Goal: Information Seeking & Learning: Find specific fact

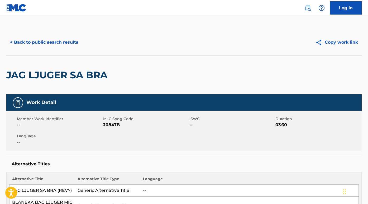
click at [59, 44] on button "< Back to public search results" at bounding box center [44, 42] width 76 height 13
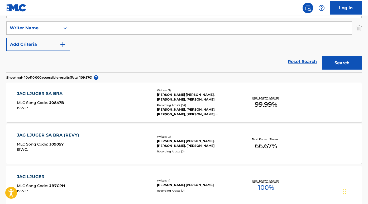
scroll to position [79, 0]
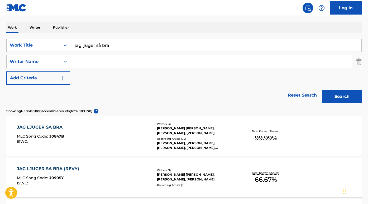
click at [95, 58] on input "Search Form" at bounding box center [211, 61] width 282 height 13
paste input "[PERSON_NAME]"
type input "[PERSON_NAME]"
drag, startPoint x: 115, startPoint y: 48, endPoint x: 47, endPoint y: 46, distance: 67.6
click at [47, 46] on div "SearchWithCriteria28cf4796-ed8d-40c0-8e1f-7b17a1ba07d8 Work Title jag ljuger så…" at bounding box center [184, 45] width 356 height 13
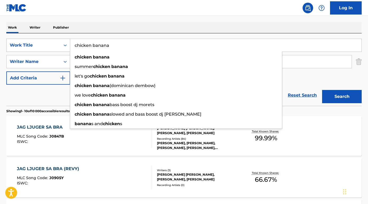
type input "chicken banana"
click at [342, 96] on button "Search" at bounding box center [343, 96] width 40 height 13
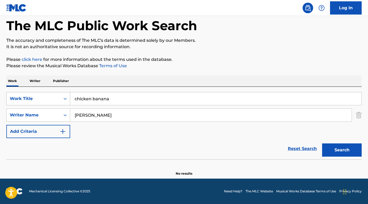
scroll to position [26, 0]
drag, startPoint x: 90, startPoint y: 116, endPoint x: 50, endPoint y: 112, distance: 40.3
click at [50, 112] on div "SearchWithCriteria97186a86-233d-4aa7-88fa-3f0870ef6bbe Writer Name [PERSON_NAME…" at bounding box center [184, 114] width 356 height 13
type input "Kvillelunde"
click at [342, 150] on button "Search" at bounding box center [343, 149] width 40 height 13
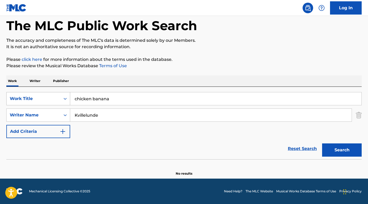
drag, startPoint x: 111, startPoint y: 100, endPoint x: 55, endPoint y: 100, distance: 56.8
click at [55, 100] on div "SearchWithCriteria28cf4796-ed8d-40c0-8e1f-7b17a1ba07d8 Work Title chicken banana" at bounding box center [184, 98] width 356 height 13
click at [181, 47] on p "It is not an authoritative source for recording information." at bounding box center [184, 47] width 356 height 6
drag, startPoint x: 113, startPoint y: 119, endPoint x: 33, endPoint y: 114, distance: 80.5
click at [33, 114] on div "SearchWithCriteria97186a86-233d-4aa7-88fa-3f0870ef6bbe Writer Name [PERSON_NAME]" at bounding box center [184, 114] width 356 height 13
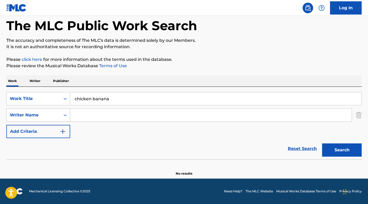
click at [342, 150] on button "Search" at bounding box center [343, 149] width 40 height 13
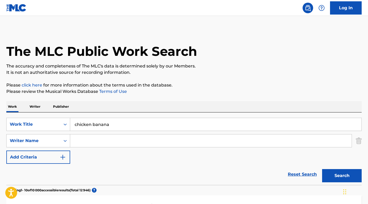
scroll to position [0, 0]
click at [96, 141] on input "Search Form" at bounding box center [211, 140] width 282 height 13
paste input "[PERSON_NAME]"
type input "[PERSON_NAME]"
drag, startPoint x: 118, startPoint y: 125, endPoint x: 43, endPoint y: 124, distance: 74.8
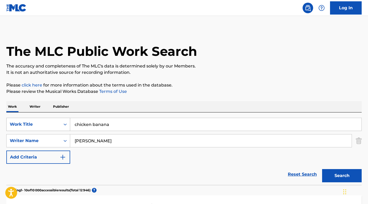
click at [43, 124] on div "SearchWithCriteria28cf4796-ed8d-40c0-8e1f-7b17a1ba07d8 Work Title chicken banana" at bounding box center [184, 124] width 356 height 13
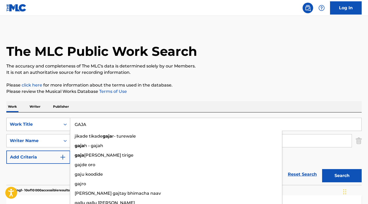
type input "GAJA"
click at [342, 175] on button "Search" at bounding box center [343, 175] width 40 height 13
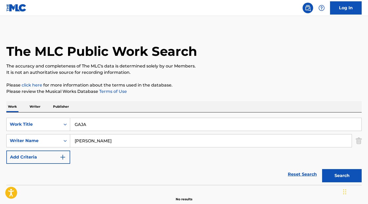
click at [69, 109] on p "Publisher" at bounding box center [61, 106] width 19 height 11
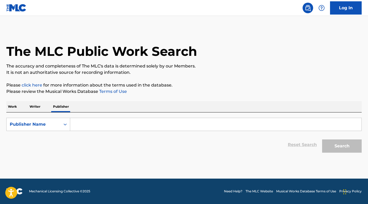
click at [94, 123] on input "Search Form" at bounding box center [216, 124] width 292 height 13
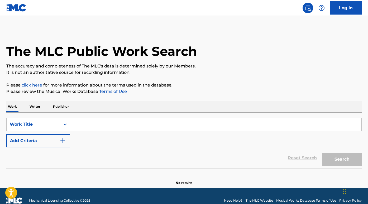
click at [52, 141] on button "Add Criteria" at bounding box center [38, 140] width 64 height 13
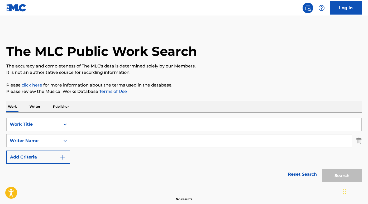
click at [88, 141] on input "Search Form" at bounding box center [211, 140] width 282 height 13
paste input "[PERSON_NAME]"
type input "[PERSON_NAME]"
click at [88, 123] on input "Search Form" at bounding box center [216, 124] width 292 height 13
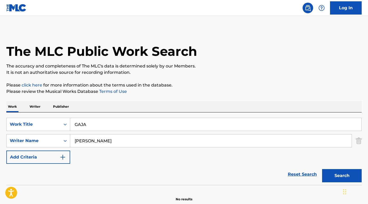
type input "GAJA"
click at [342, 175] on button "Search" at bounding box center [343, 175] width 40 height 13
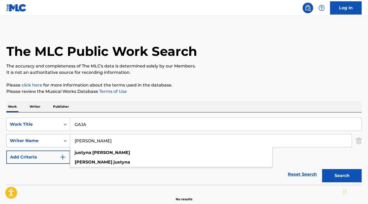
drag, startPoint x: 93, startPoint y: 142, endPoint x: 54, endPoint y: 134, distance: 39.9
click at [54, 134] on div "SearchWithCriteria0f0073ad-1eb2-43a0-9ac7-deff7706bdc2 Writer Name Justyna Stec…" at bounding box center [184, 140] width 356 height 13
type input "Steczkowska"
click at [342, 175] on button "Search" at bounding box center [343, 175] width 40 height 13
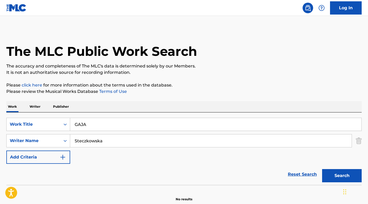
click at [105, 115] on div "SearchWithCriteria9ed33eea-56f6-46b8-b560-4c005619489f Work Title GAJA SearchWi…" at bounding box center [184, 148] width 356 height 72
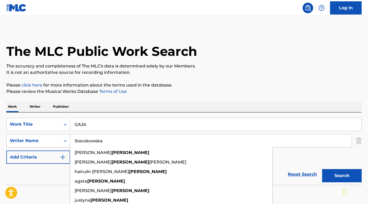
drag, startPoint x: 109, startPoint y: 139, endPoint x: 39, endPoint y: 138, distance: 69.7
click at [39, 138] on div "SearchWithCriteria0f0073ad-1eb2-43a0-9ac7-deff7706bdc2 Writer Name Steczkowska …" at bounding box center [184, 140] width 356 height 13
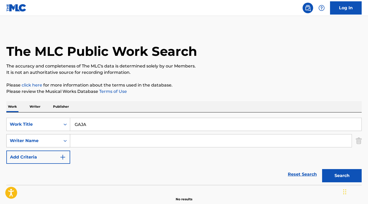
click at [342, 175] on button "Search" at bounding box center [343, 175] width 40 height 13
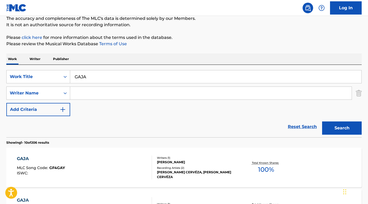
scroll to position [36, 0]
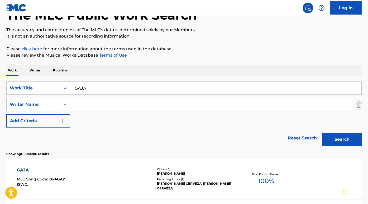
paste input "Barry White I've Got So Much to Give"
drag, startPoint x: 102, startPoint y: 104, endPoint x: 193, endPoint y: 106, distance: 90.9
click at [193, 106] on input "Barry White I've Got So Much to Give" at bounding box center [211, 104] width 282 height 13
type input "Barry White"
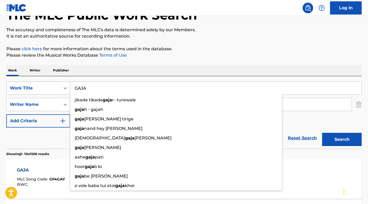
drag, startPoint x: 98, startPoint y: 87, endPoint x: 43, endPoint y: 86, distance: 55.2
click at [43, 86] on div "SearchWithCriteria9ed33eea-56f6-46b8-b560-4c005619489f Work Title GAJA jikade t…" at bounding box center [184, 87] width 356 height 13
paste input "I've Got So Much to Give"
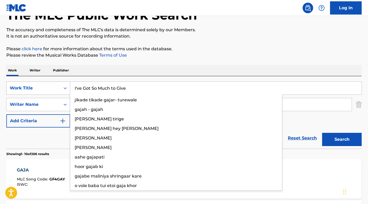
type input "I've Got So Much to Give"
click at [342, 139] on button "Search" at bounding box center [343, 139] width 40 height 13
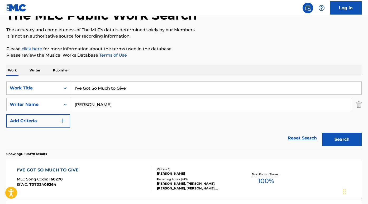
click at [56, 170] on div "I'VE GOT SO MUCH TO GIVE" at bounding box center [49, 170] width 64 height 6
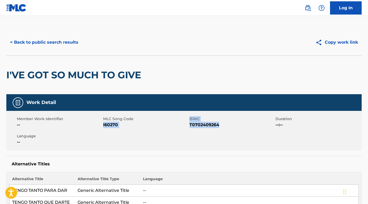
drag, startPoint x: 231, startPoint y: 126, endPoint x: 104, endPoint y: 126, distance: 127.3
click at [104, 126] on div "Member Work Identifier -- MLC Song Code I60270 ISWC T0702409264 Duration --:-- …" at bounding box center [184, 131] width 356 height 40
copy div "I60270 ISWC T0702409264"
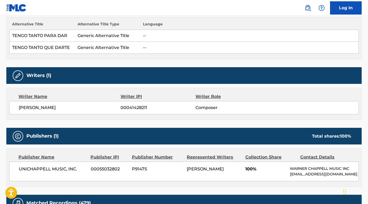
scroll to position [211, 0]
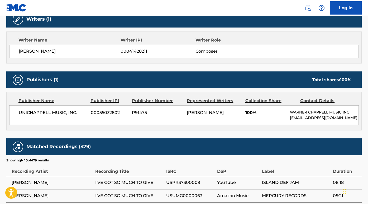
drag, startPoint x: 73, startPoint y: 52, endPoint x: 25, endPoint y: 52, distance: 48.9
click at [25, 52] on span "BARRY EUGENE WHITE" at bounding box center [70, 51] width 102 height 6
copy span "BARRY EUGENE WHITE"
drag, startPoint x: 81, startPoint y: 113, endPoint x: 20, endPoint y: 111, distance: 60.8
click at [20, 111] on span "UNICHAPPELL MUSIC, INC." at bounding box center [53, 112] width 68 height 6
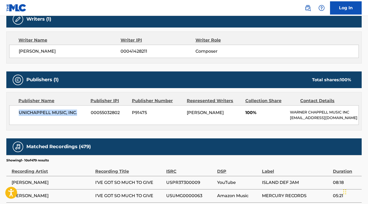
copy span "UNICHAPPELL MUSIC, INC."
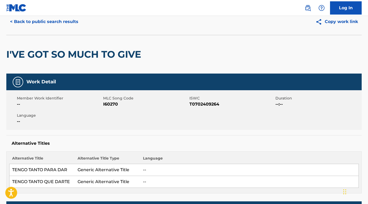
scroll to position [0, 0]
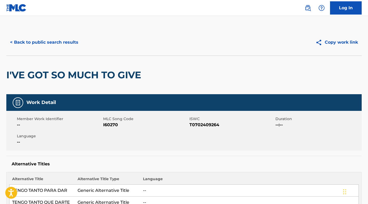
click at [54, 39] on button "< Back to public search results" at bounding box center [44, 42] width 76 height 13
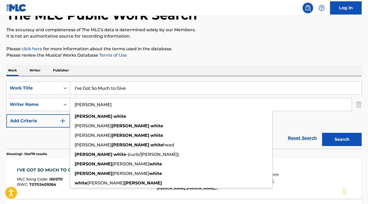
drag, startPoint x: 104, startPoint y: 102, endPoint x: 54, endPoint y: 95, distance: 49.9
click at [54, 95] on div "SearchWithCriteria9ed33eea-56f6-46b8-b560-4c005619489f Work Title I've Got So M…" at bounding box center [184, 104] width 356 height 46
paste input "Ann Ronell"
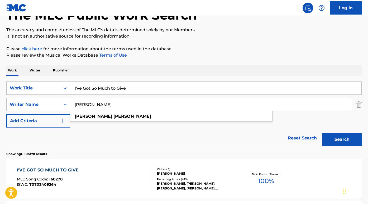
type input "Ann Ronell"
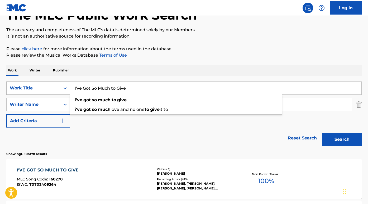
drag, startPoint x: 143, startPoint y: 88, endPoint x: 66, endPoint y: 86, distance: 77.4
click at [66, 86] on div "SearchWithCriteria9ed33eea-56f6-46b8-b560-4c005619489f Work Title I've Got So M…" at bounding box center [184, 87] width 356 height 13
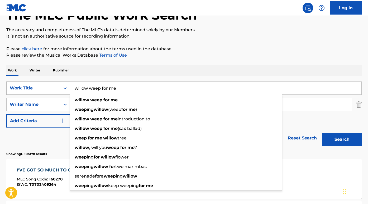
type input "willow weep for me"
click at [342, 139] on button "Search" at bounding box center [343, 139] width 40 height 13
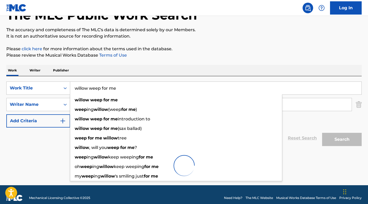
click at [50, 144] on div "Reset Search Search" at bounding box center [184, 137] width 356 height 21
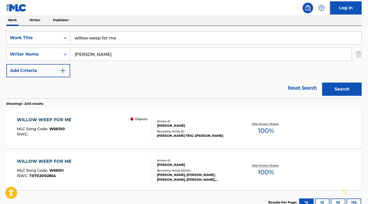
scroll to position [56, 0]
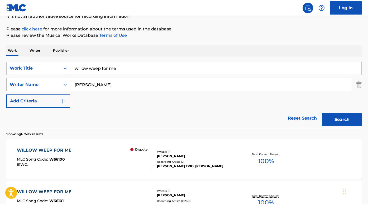
drag, startPoint x: 102, startPoint y: 84, endPoint x: 45, endPoint y: 80, distance: 57.5
click at [45, 80] on div "SearchWithCriteria0f0073ad-1eb2-43a0-9ac7-deff7706bdc2 Writer Name Ann Ronell" at bounding box center [184, 84] width 356 height 13
click at [342, 119] on button "Search" at bounding box center [343, 119] width 40 height 13
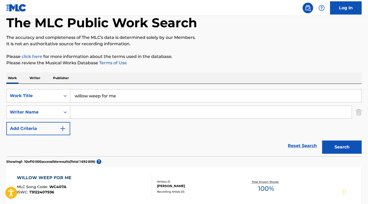
scroll to position [13, 0]
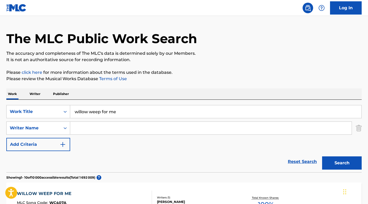
paste input "Ann Ronell"
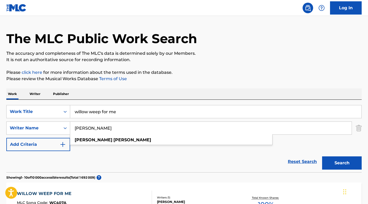
type input "Ann Ronell"
click at [342, 163] on button "Search" at bounding box center [343, 162] width 40 height 13
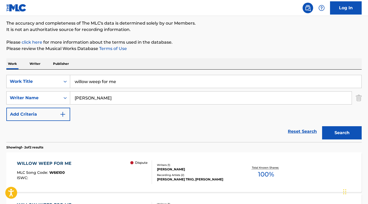
scroll to position [88, 0]
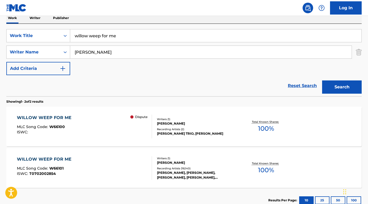
click at [61, 116] on div "WILLOW WEEP FOR ME" at bounding box center [45, 117] width 57 height 6
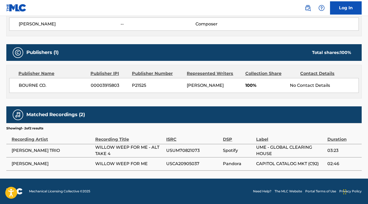
scroll to position [202, 0]
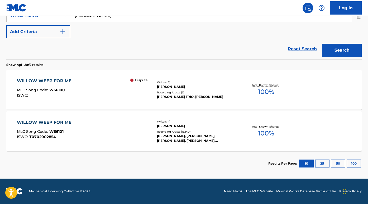
scroll to position [88, 0]
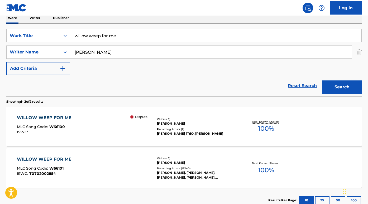
click at [49, 160] on div "WILLOW WEEP FOR ME" at bounding box center [45, 159] width 57 height 6
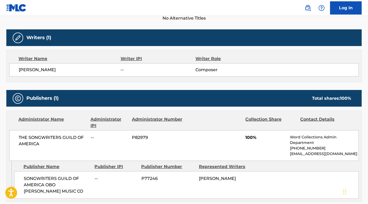
scroll to position [183, 0]
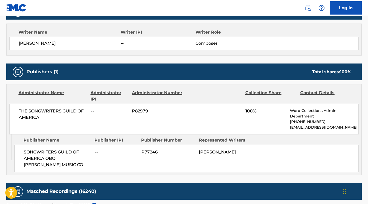
scroll to position [88, 0]
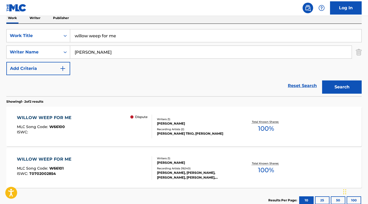
click at [72, 115] on div "WILLOW WEEP FOR ME" at bounding box center [45, 117] width 57 height 6
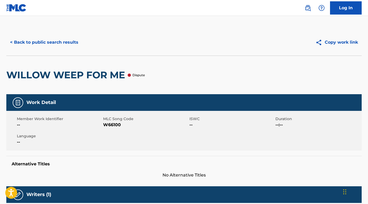
scroll to position [2, 0]
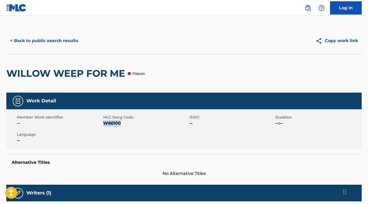
drag, startPoint x: 104, startPoint y: 123, endPoint x: 144, endPoint y: 123, distance: 40.2
click at [144, 123] on span "W66100" at bounding box center [145, 123] width 85 height 6
copy span "W66100"
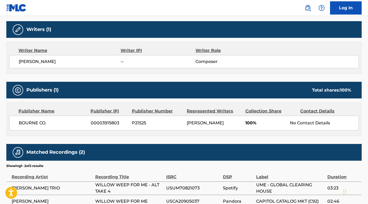
scroll to position [171, 0]
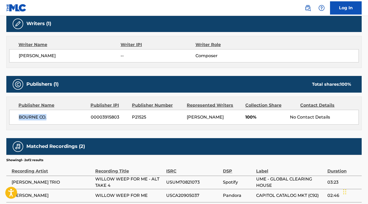
drag, startPoint x: 53, startPoint y: 120, endPoint x: 12, endPoint y: 117, distance: 41.0
click at [12, 117] on div "BOURNE CO. 00003915803 P21525 ANN RONELL 100% No Contact Details" at bounding box center [184, 117] width 350 height 15
copy span "BOURNE CO."
drag, startPoint x: 64, startPoint y: 58, endPoint x: 6, endPoint y: 58, distance: 57.8
click at [6, 58] on div "< Back to public search results Copy work link WILLOW WEEP FOR ME Dispute Work …" at bounding box center [184, 30] width 368 height 344
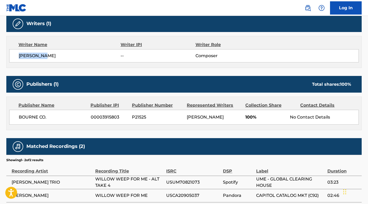
copy span "ANN RONELL"
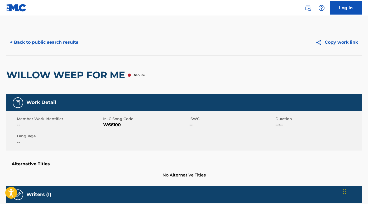
scroll to position [0, 0]
click at [48, 42] on button "< Back to public search results" at bounding box center [44, 42] width 76 height 13
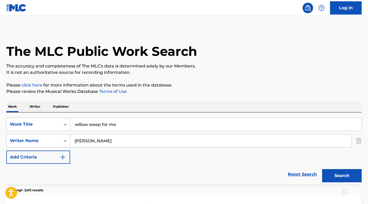
scroll to position [88, 0]
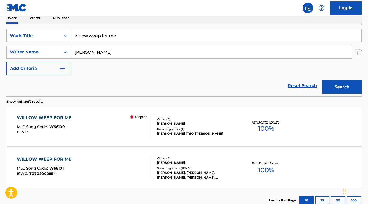
drag, startPoint x: 119, startPoint y: 39, endPoint x: 52, endPoint y: 34, distance: 67.3
click at [52, 34] on div "SearchWithCriteria9ed33eea-56f6-46b8-b560-4c005619489f Work Title willow weep f…" at bounding box center [184, 35] width 356 height 13
paste input "Vaitimbora"
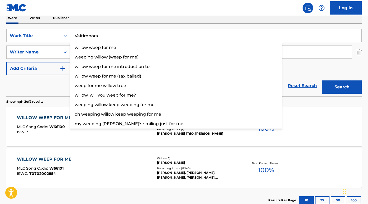
type input "Vaitimbora"
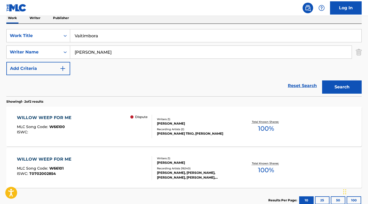
click at [104, 15] on nav "Log In" at bounding box center [184, 8] width 368 height 16
drag, startPoint x: 104, startPoint y: 54, endPoint x: 57, endPoint y: 54, distance: 47.0
click at [57, 54] on div "SearchWithCriteria0f0073ad-1eb2-43a0-9ac7-deff7706bdc2 Writer Name Ann Ronell" at bounding box center [184, 51] width 356 height 13
click at [342, 87] on button "Search" at bounding box center [343, 86] width 40 height 13
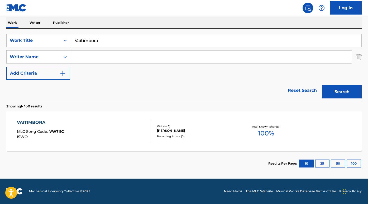
scroll to position [84, 0]
